Goal: Use online tool/utility: Utilize a website feature to perform a specific function

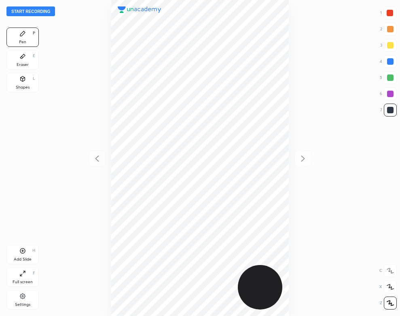
scroll to position [316, 270]
click at [39, 12] on button "Start recording" at bounding box center [30, 11] width 49 height 10
click at [24, 63] on div "Eraser" at bounding box center [23, 65] width 12 height 4
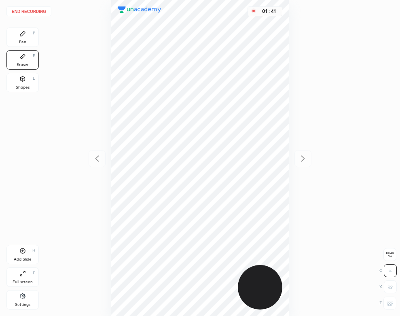
click at [17, 36] on div "Pen P" at bounding box center [22, 36] width 32 height 19
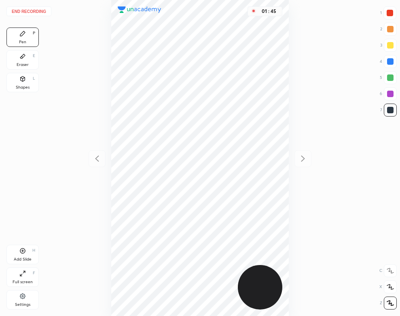
click at [26, 59] on div "Eraser E" at bounding box center [22, 59] width 32 height 19
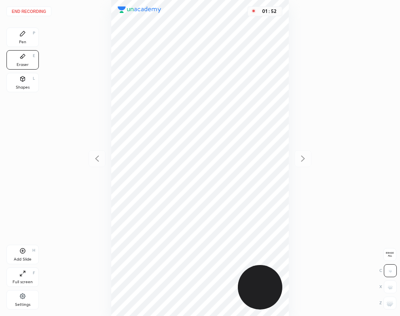
click at [21, 45] on div "Pen P" at bounding box center [22, 36] width 32 height 19
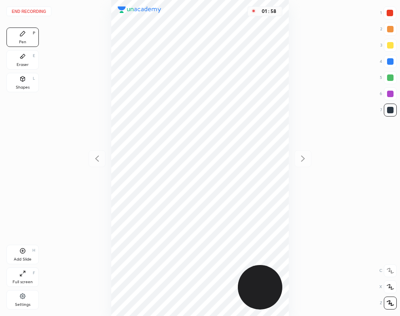
click at [10, 57] on div "Eraser E" at bounding box center [22, 59] width 32 height 19
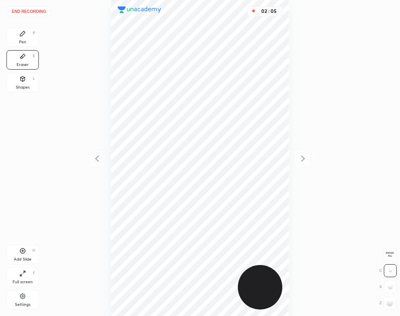
click at [22, 38] on div "Pen P" at bounding box center [22, 36] width 32 height 19
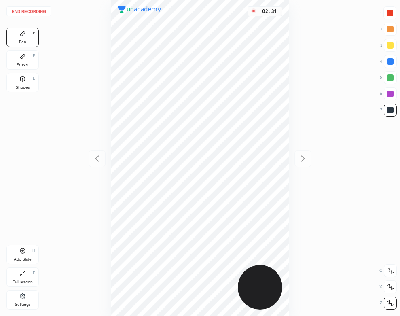
click at [23, 254] on icon at bounding box center [22, 250] width 6 height 6
click at [26, 80] on div "Shapes L" at bounding box center [22, 82] width 32 height 19
click at [24, 35] on icon at bounding box center [22, 33] width 6 height 6
click at [389, 62] on div at bounding box center [390, 61] width 6 height 6
click at [20, 255] on div "Add Slide H" at bounding box center [22, 254] width 32 height 19
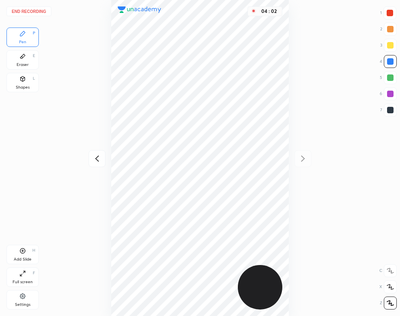
click at [32, 84] on div "Shapes L" at bounding box center [22, 82] width 32 height 19
click at [18, 40] on div "Pen P" at bounding box center [22, 36] width 32 height 19
click at [42, 11] on button "End recording" at bounding box center [28, 11] width 45 height 10
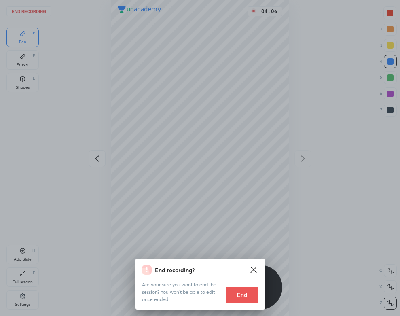
click at [239, 294] on button "End" at bounding box center [242, 295] width 32 height 16
